Goal: Task Accomplishment & Management: Manage account settings

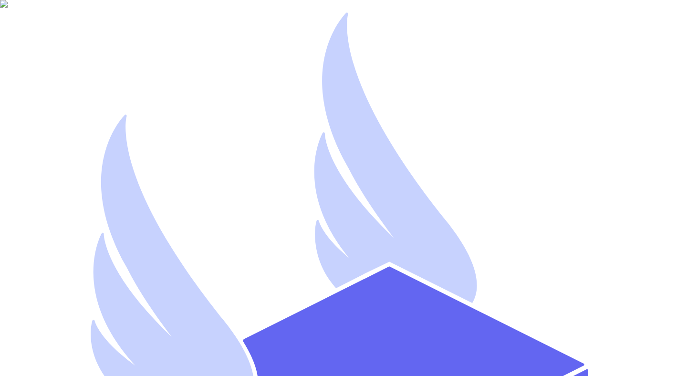
type input "[EMAIL_ADDRESS][DOMAIN_NAME]"
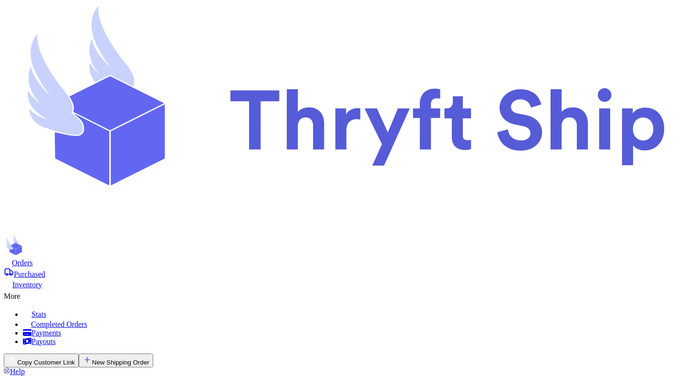
checkbox input "false"
type input "test"
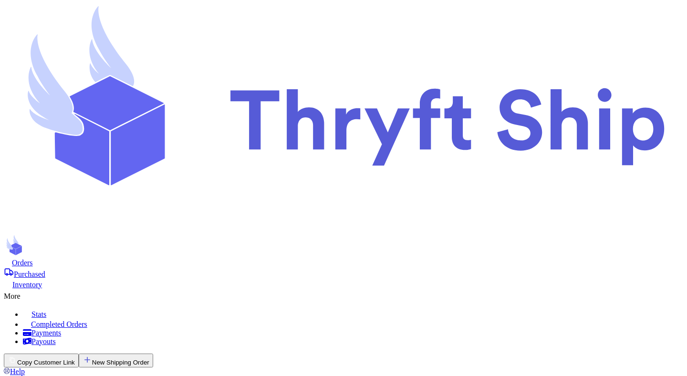
type input "test"
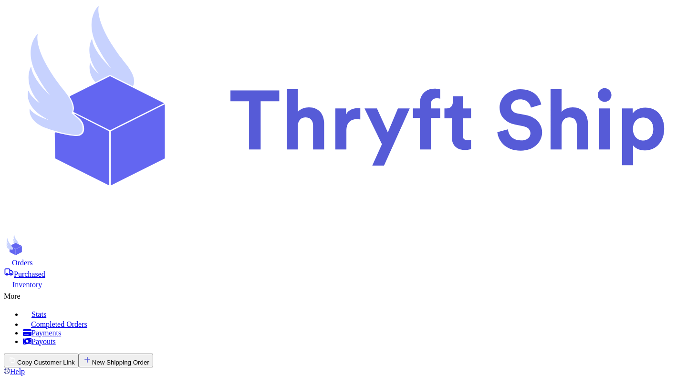
scroll to position [176, 0]
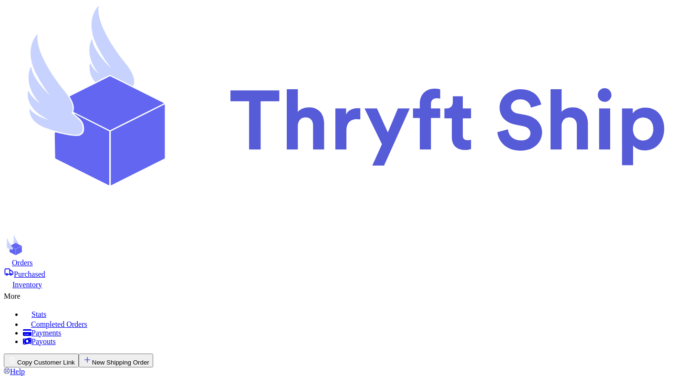
scroll to position [248, 0]
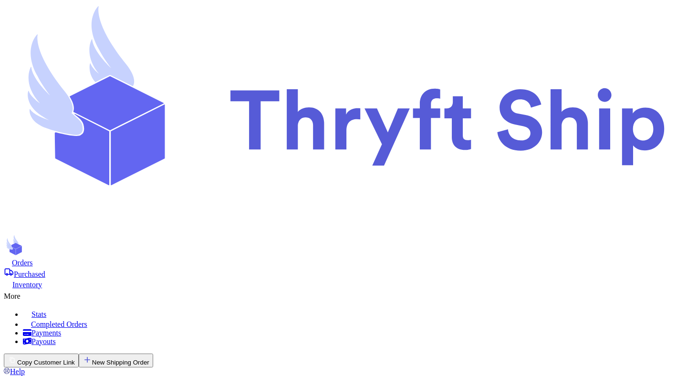
scroll to position [176, 0]
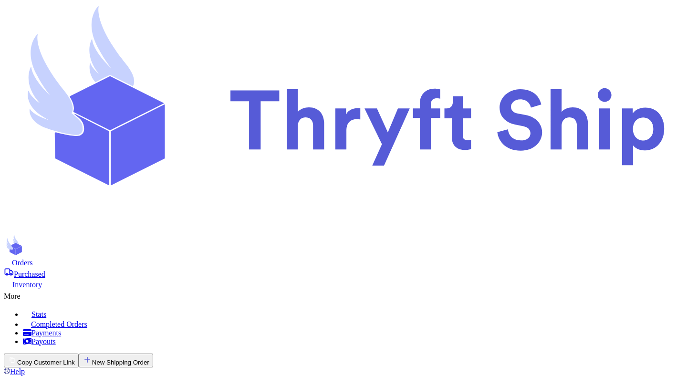
scroll to position [275, 0]
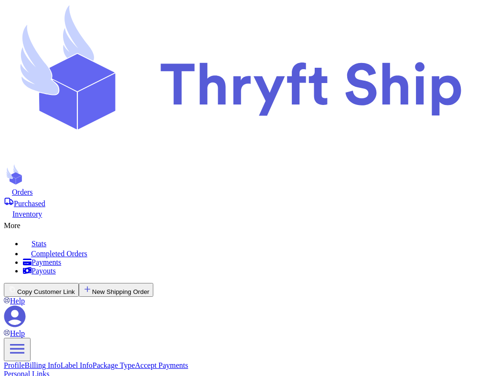
scroll to position [410, 0]
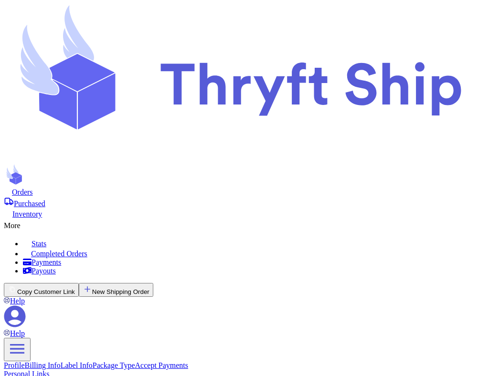
checkbox input "true"
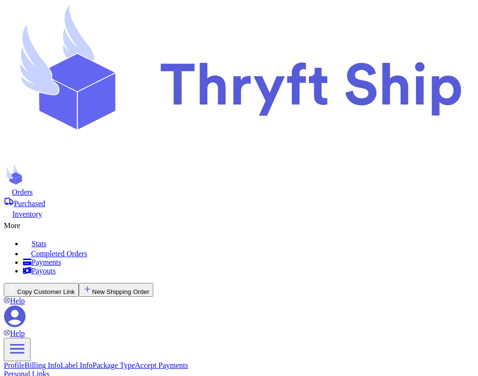
scroll to position [226, 0]
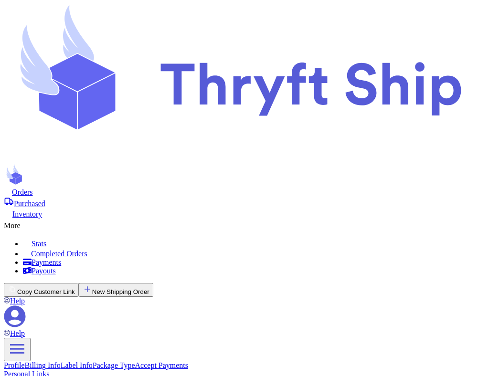
scroll to position [293, 0]
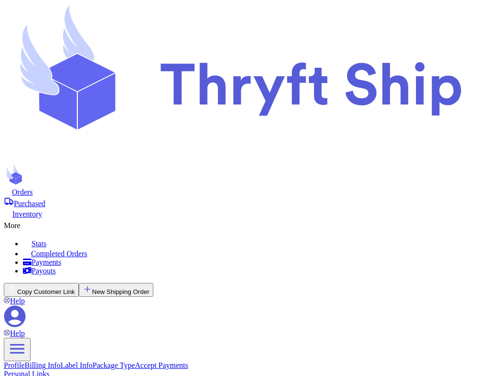
scroll to position [179, 0]
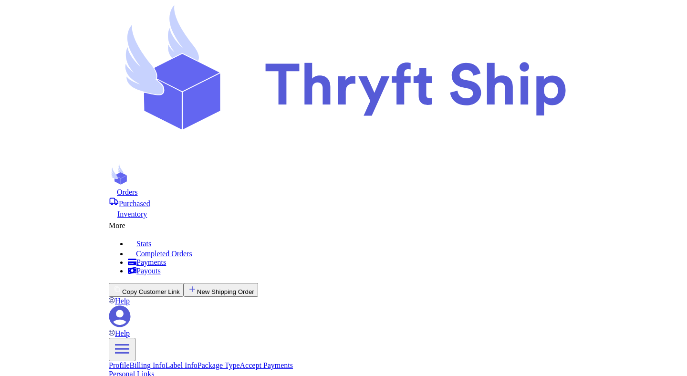
scroll to position [277, 0]
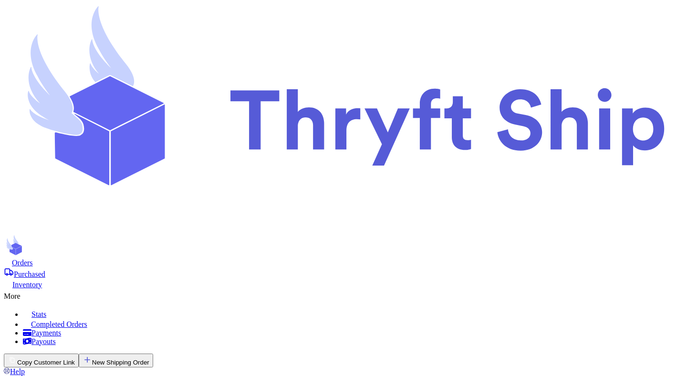
checkbox input "false"
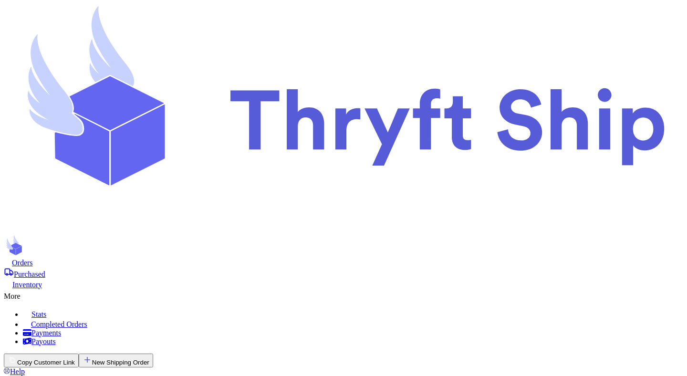
checkbox input "true"
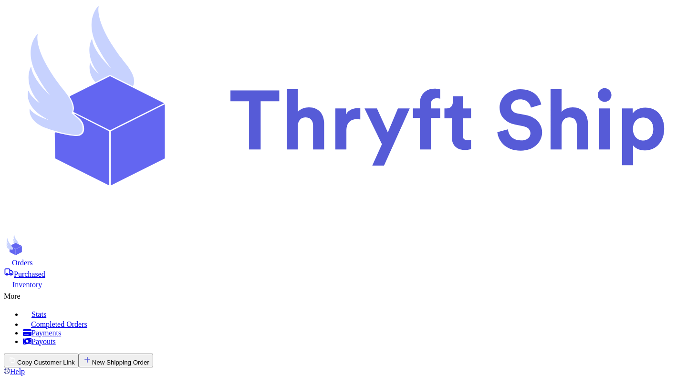
scroll to position [272, 0]
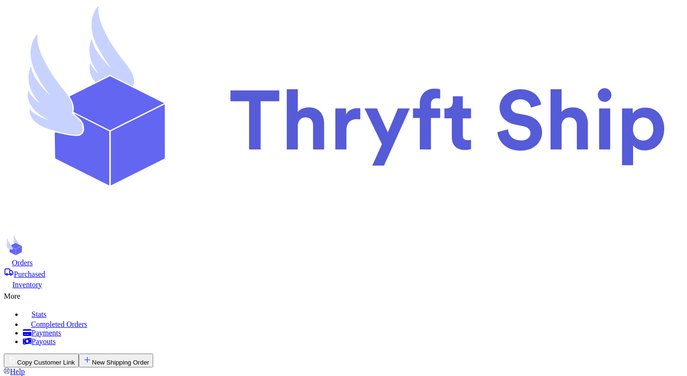
checkbox input "true"
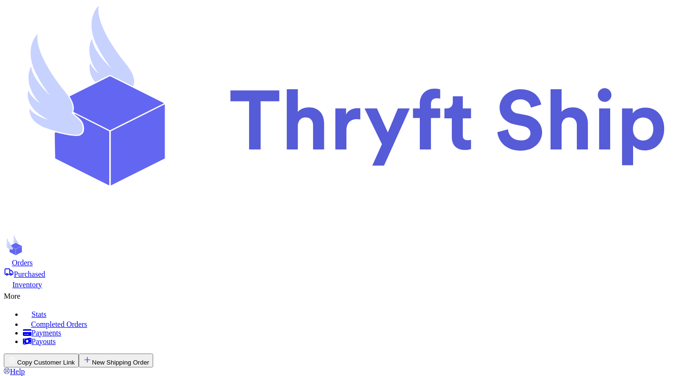
scroll to position [0, 0]
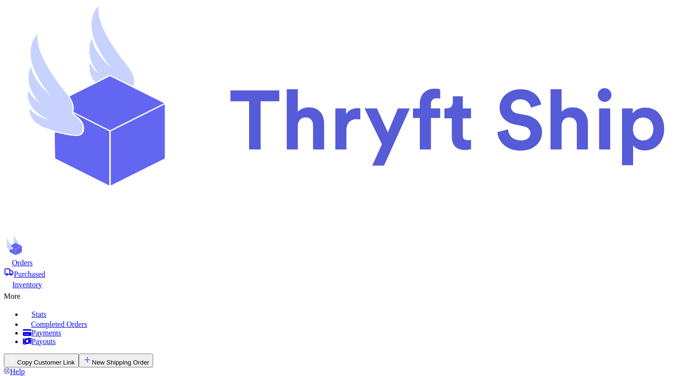
scroll to position [346, 0]
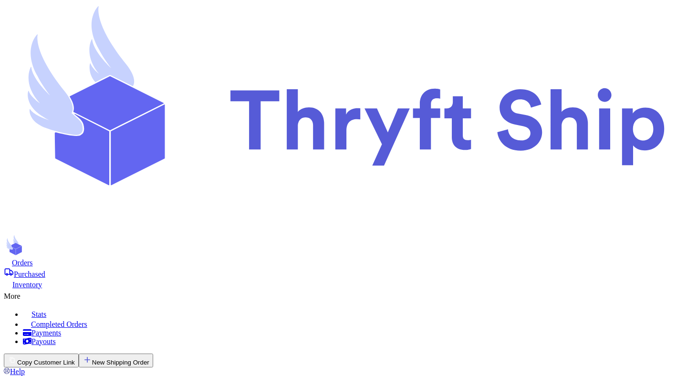
checkbox input "true"
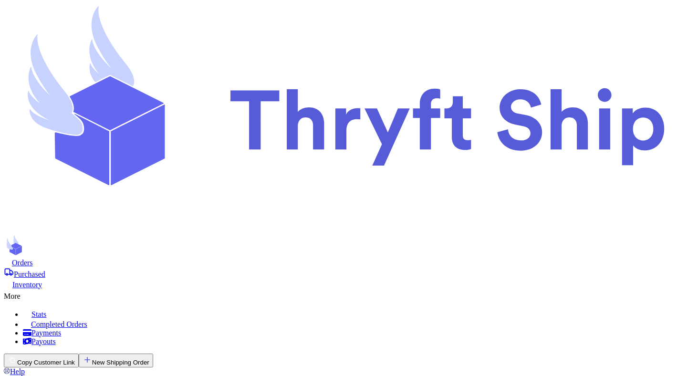
scroll to position [284, 0]
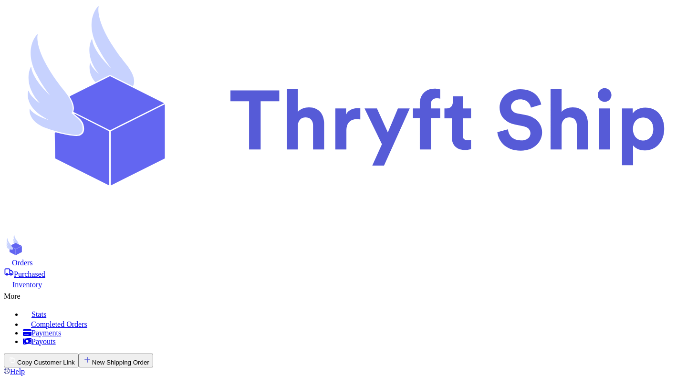
checkbox input "false"
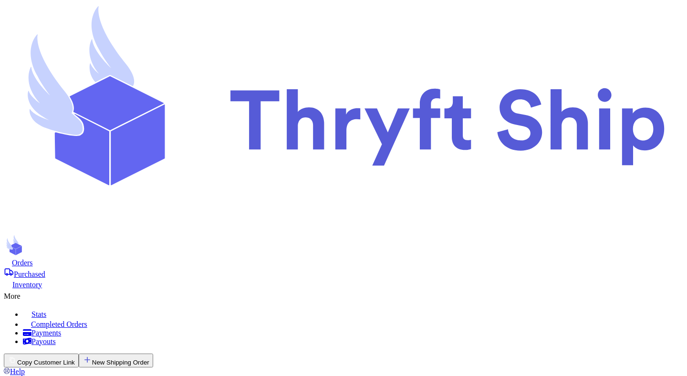
scroll to position [283, 0]
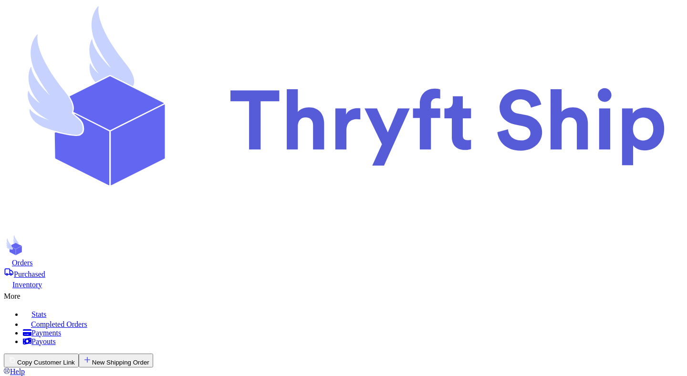
checkbox input "true"
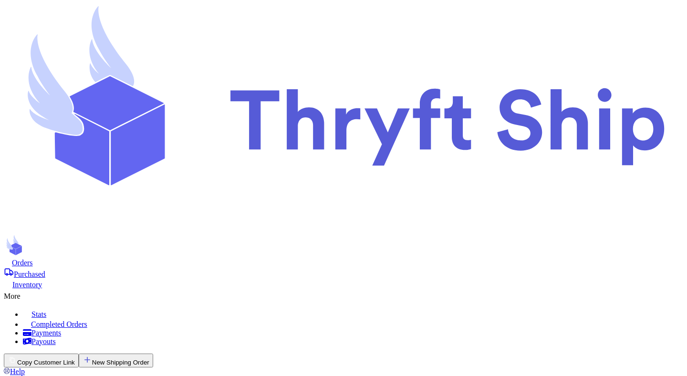
scroll to position [269, 0]
